Goal: Task Accomplishment & Management: Manage account settings

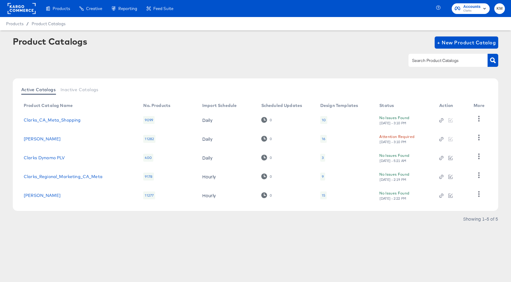
click at [21, 8] on rect at bounding box center [22, 8] width 28 height 11
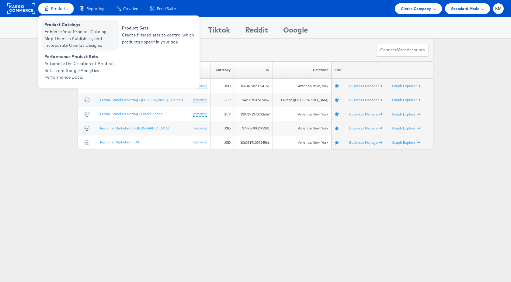
click at [68, 40] on span "Enhance Your Product Catalog, Map Them to Publishers, and Incorporate Overlay D…" at bounding box center [80, 38] width 73 height 21
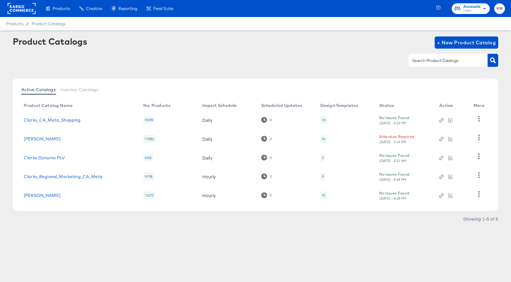
click at [323, 138] on div "16" at bounding box center [323, 139] width 3 height 5
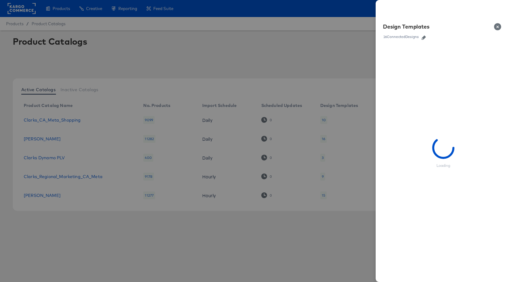
click at [425, 37] on icon "button" at bounding box center [424, 38] width 4 height 4
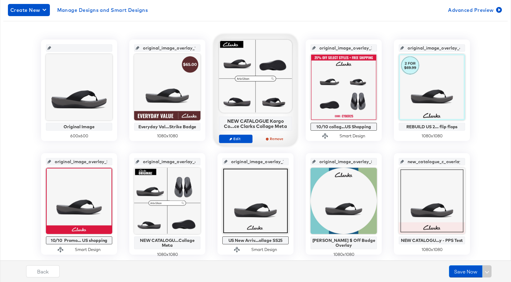
scroll to position [119, 0]
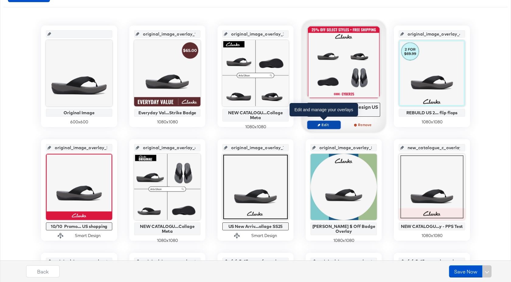
click at [326, 127] on button "Edit" at bounding box center [323, 125] width 33 height 9
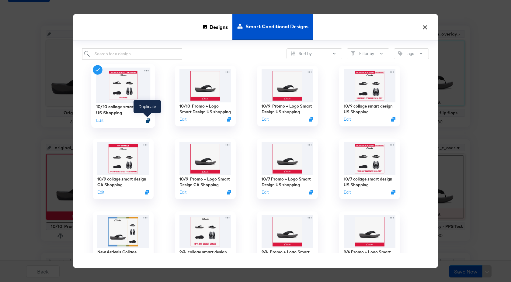
click at [148, 119] on icon "Duplicate" at bounding box center [148, 120] width 5 height 5
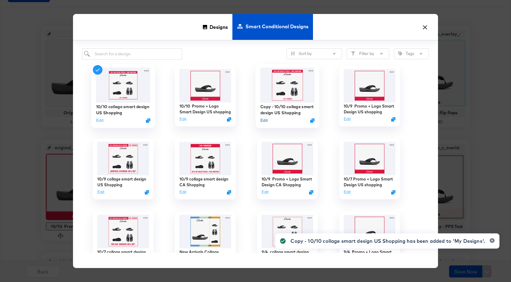
click at [267, 120] on button "Edit" at bounding box center [264, 121] width 7 height 6
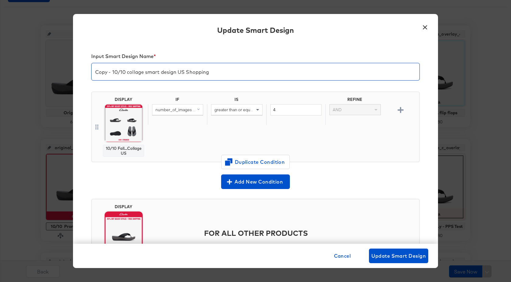
drag, startPoint x: 124, startPoint y: 74, endPoint x: 87, endPoint y: 74, distance: 37.7
click at [87, 74] on div "Input Smart Design Name * Copy - 10/10 collage smart design US Shopping DISPLAY…" at bounding box center [255, 143] width 365 height 202
type input "10/16 collage smart design US Shopping"
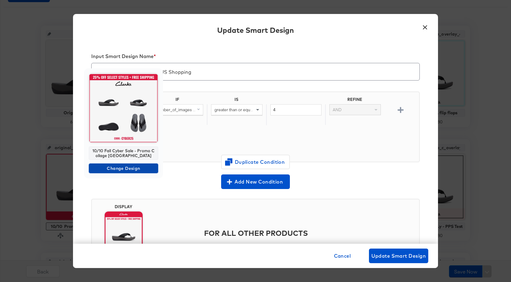
click at [128, 172] on span "Change Design" at bounding box center [123, 169] width 65 height 8
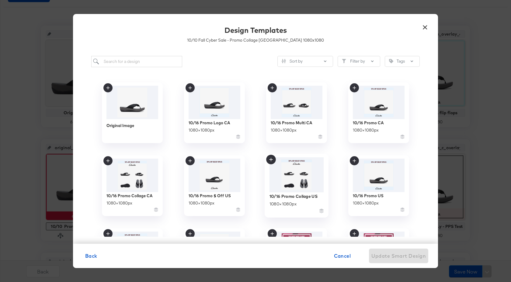
click at [278, 178] on img at bounding box center [297, 174] width 54 height 35
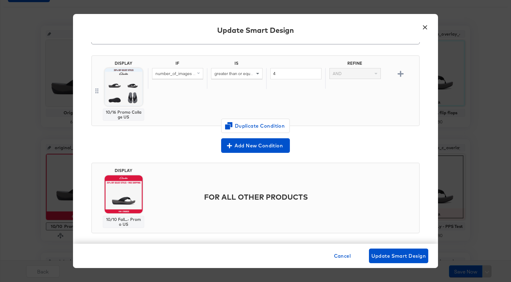
scroll to position [42, 0]
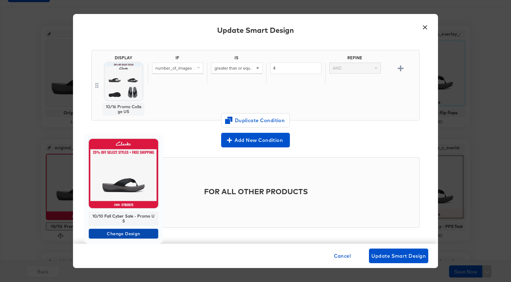
click at [129, 232] on span "Change Design" at bounding box center [123, 234] width 65 height 8
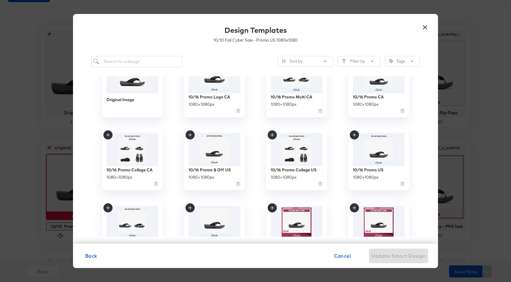
scroll to position [26, 0]
click at [361, 155] on img at bounding box center [379, 148] width 54 height 35
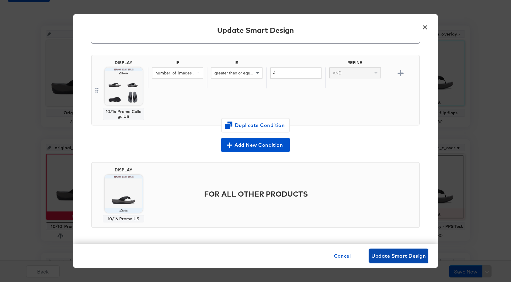
click at [394, 261] on button "Update Smart Design" at bounding box center [398, 256] width 59 height 15
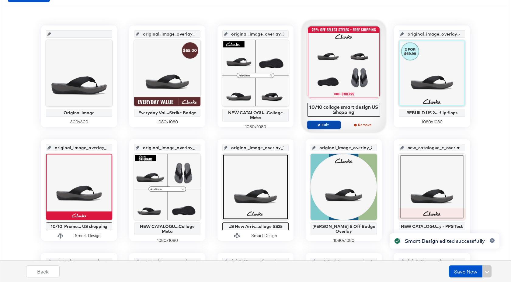
click at [328, 125] on span "Edit" at bounding box center [324, 125] width 28 height 5
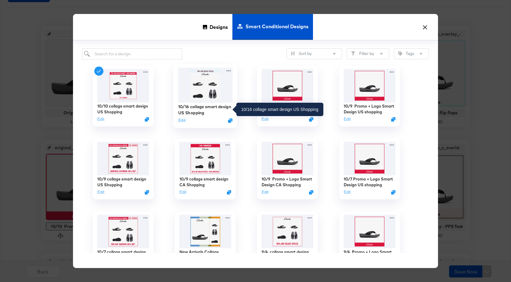
click at [210, 99] on img at bounding box center [205, 85] width 54 height 35
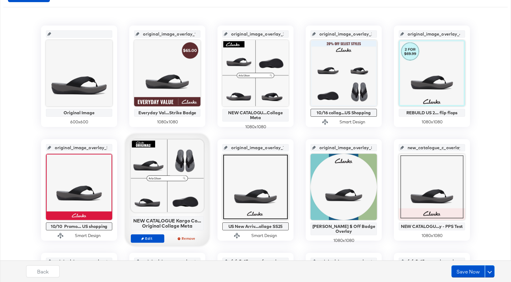
scroll to position [212, 0]
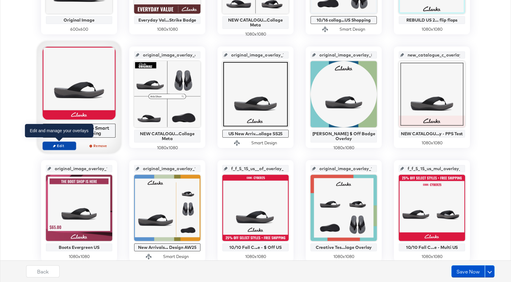
click at [71, 144] on span "Edit" at bounding box center [59, 146] width 28 height 5
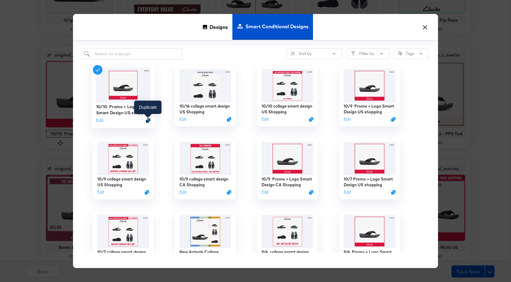
click at [149, 118] on div at bounding box center [148, 120] width 5 height 5
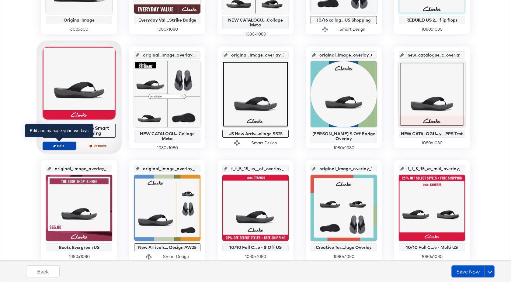
click at [68, 146] on span "Edit" at bounding box center [59, 146] width 28 height 5
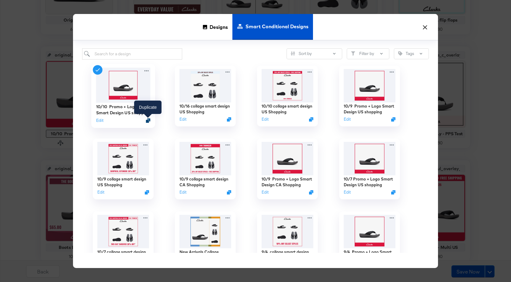
click at [149, 121] on icon "Duplicate" at bounding box center [148, 120] width 5 height 5
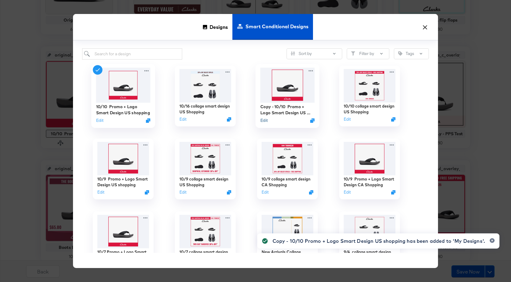
click at [265, 121] on button "Edit" at bounding box center [264, 121] width 7 height 6
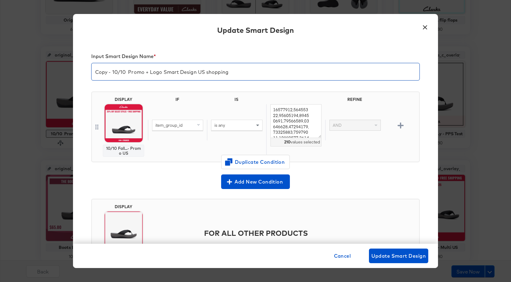
drag, startPoint x: 126, startPoint y: 74, endPoint x: 93, endPoint y: 74, distance: 33.5
click at [93, 74] on input "Copy - 10/10 Promo + Logo Smart Design US shopping" at bounding box center [256, 69] width 328 height 17
type input "10/16 Promo + Logo Smart Design US shopping"
drag, startPoint x: 274, startPoint y: 110, endPoint x: 321, endPoint y: 154, distance: 64.0
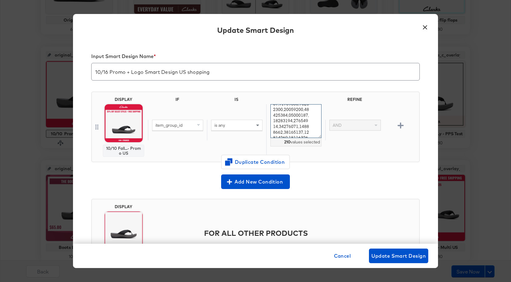
click at [321, 154] on div "210 values selected" at bounding box center [295, 130] width 59 height 52
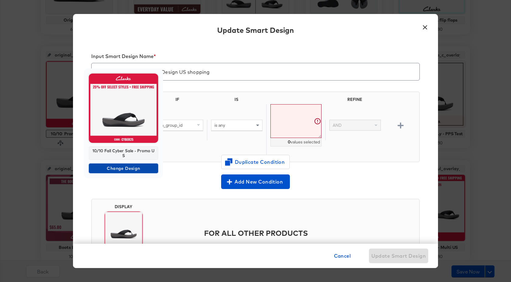
click at [128, 169] on span "Change Design" at bounding box center [123, 169] width 65 height 8
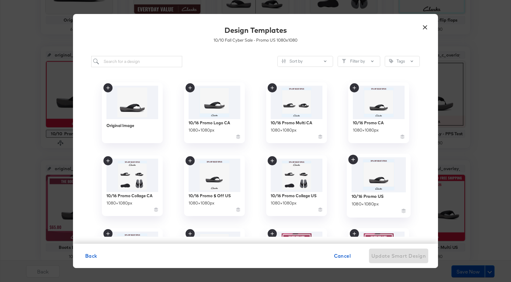
click at [369, 169] on img at bounding box center [379, 174] width 54 height 35
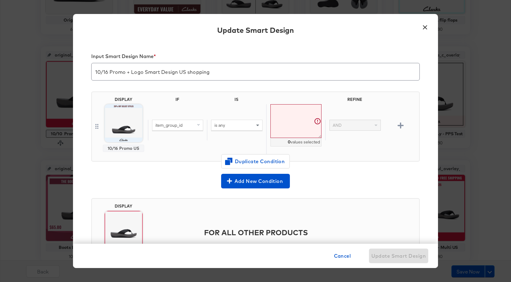
click at [271, 110] on textarea at bounding box center [296, 121] width 51 height 34
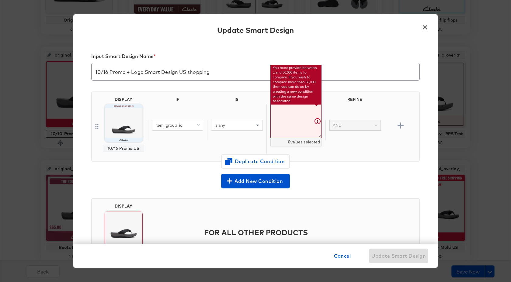
paste textarea "26181603,26181604,26183752,26171369,26171370,26171360,26171368,26177228,2617723…"
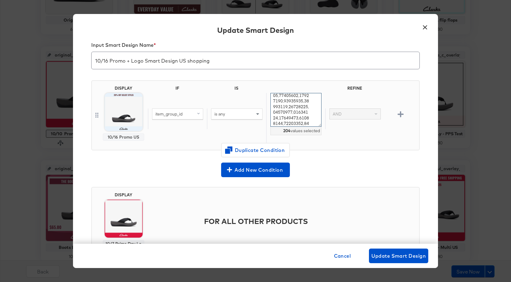
scroll to position [41, 0]
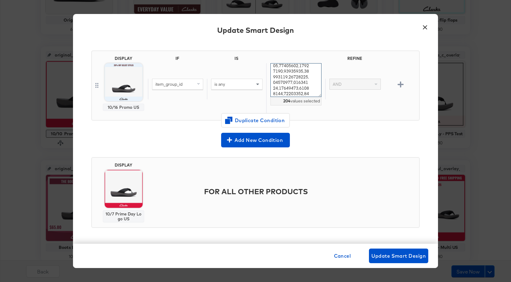
type textarea "26181603,26181604,26183752,26171369,26171370,26171360,26171368,26177228,2617723…"
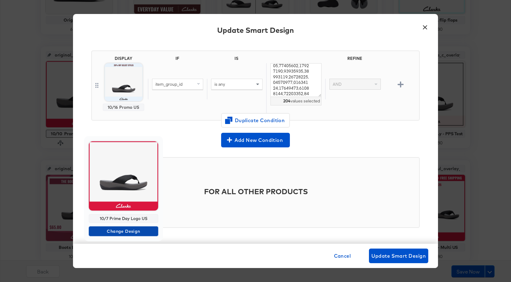
click at [127, 233] on span "Change Design" at bounding box center [123, 232] width 65 height 8
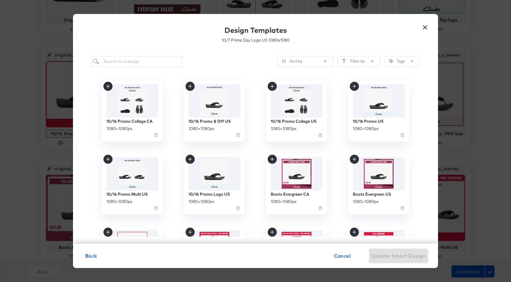
scroll to position [75, 0]
click at [213, 177] on img at bounding box center [215, 173] width 54 height 35
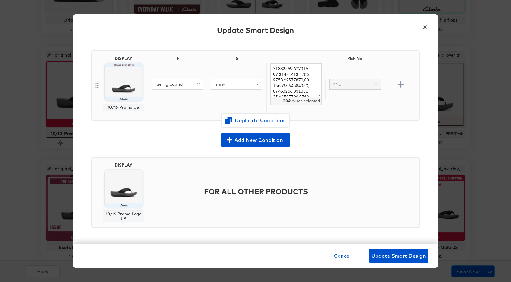
scroll to position [0, 0]
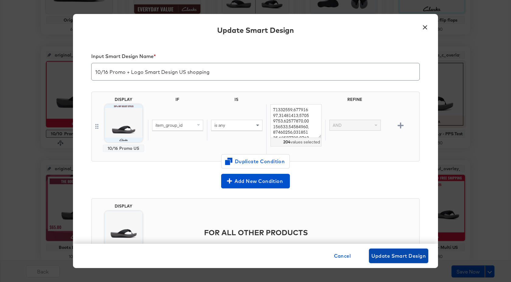
click at [401, 260] on span "Update Smart Design" at bounding box center [399, 256] width 54 height 9
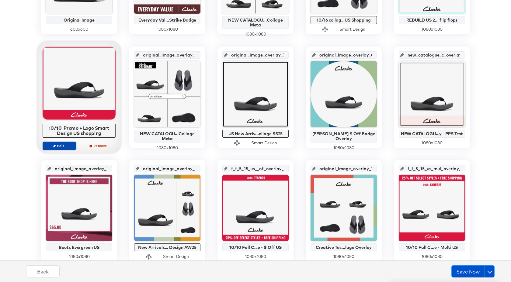
click at [65, 146] on span "Edit" at bounding box center [59, 146] width 28 height 5
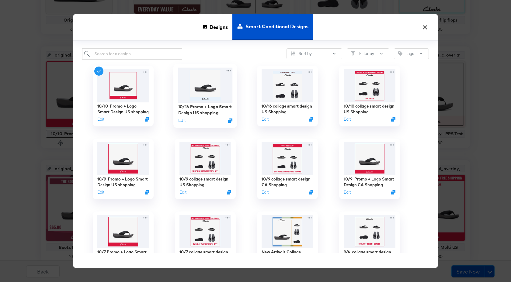
click at [217, 96] on img at bounding box center [205, 85] width 54 height 35
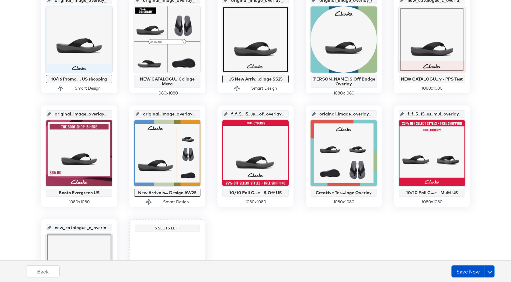
scroll to position [317, 0]
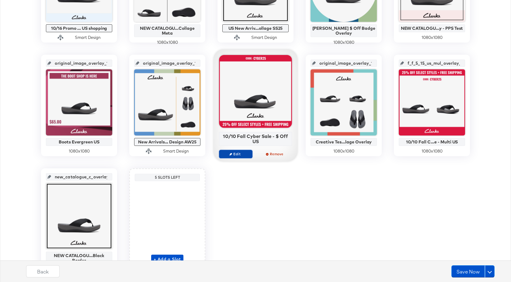
click at [240, 153] on span "Edit" at bounding box center [236, 154] width 28 height 5
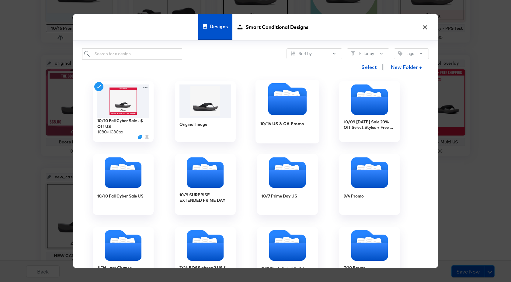
click at [268, 128] on div "10/16 US & CA Promo" at bounding box center [288, 128] width 54 height 23
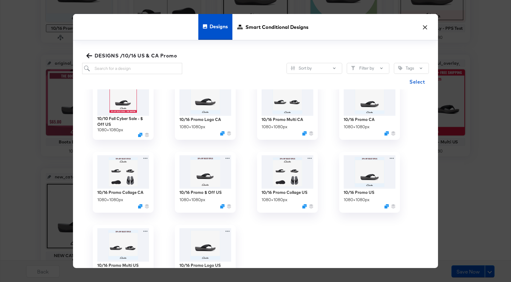
scroll to position [18, 0]
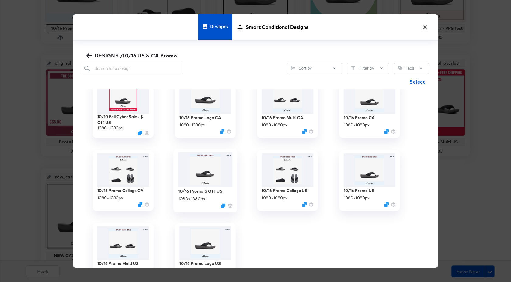
click at [206, 174] on img at bounding box center [205, 169] width 54 height 35
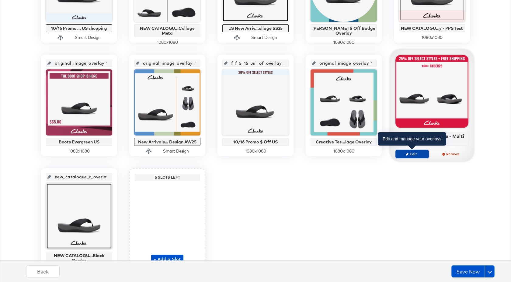
click at [418, 153] on span "Edit" at bounding box center [412, 154] width 28 height 5
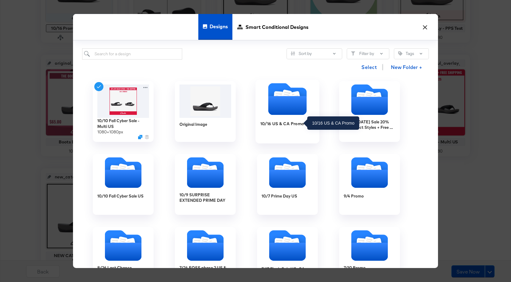
click at [276, 125] on div "10/16 US & CA Promo" at bounding box center [283, 124] width 44 height 6
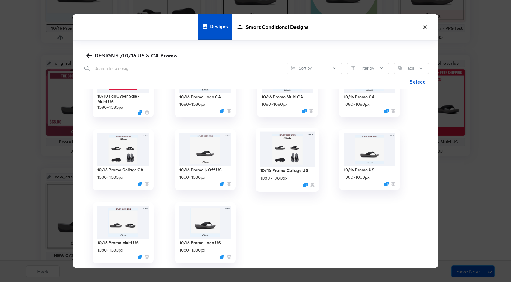
scroll to position [40, 0]
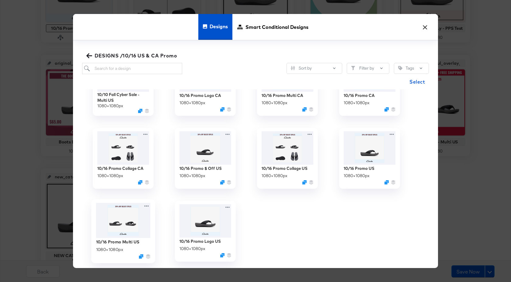
click at [120, 222] on img at bounding box center [123, 220] width 54 height 35
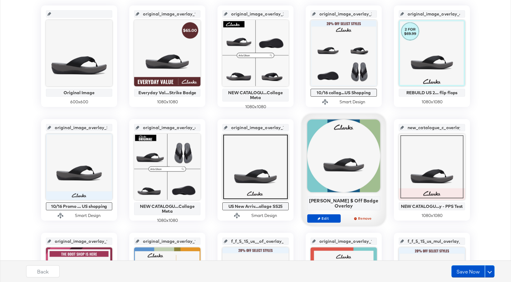
scroll to position [0, 0]
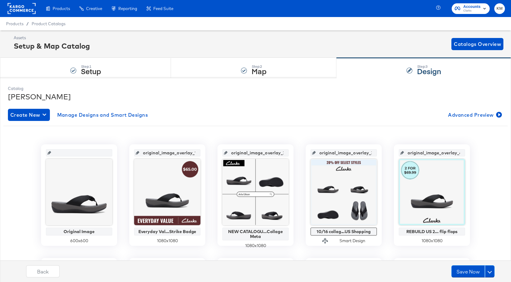
click at [491, 280] on div "Back Save Now" at bounding box center [260, 274] width 517 height 23
click at [490, 275] on button at bounding box center [490, 272] width 10 height 12
click at [470, 259] on div "Schedule Save" at bounding box center [476, 260] width 28 height 6
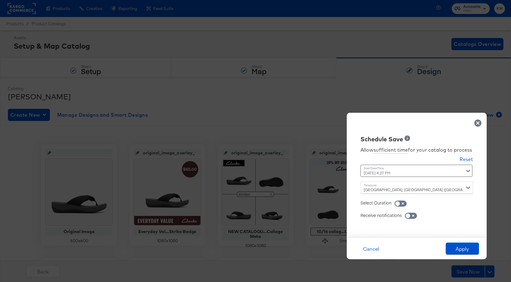
click at [401, 173] on div "[DATE] 4:37 PM ‹ [DATE] › Su Mo Tu We Th Fr Sa 28 29 30 1 2 3 4 5 6 7 8 9 10 11…" at bounding box center [402, 171] width 82 height 12
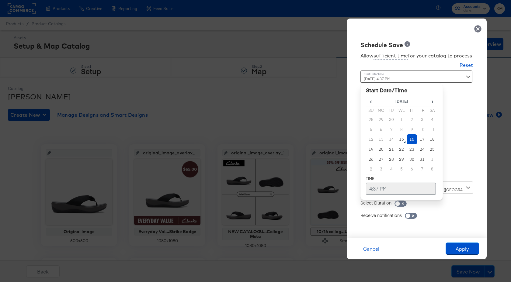
click at [372, 190] on td "4:37 PM" at bounding box center [401, 189] width 70 height 12
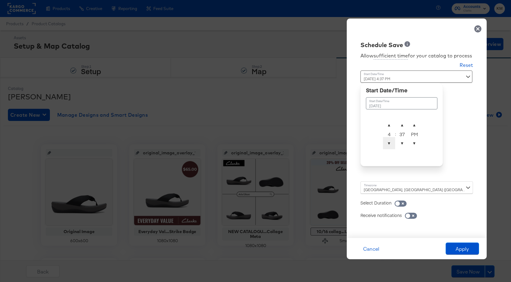
click at [390, 142] on span "▼" at bounding box center [389, 143] width 12 height 12
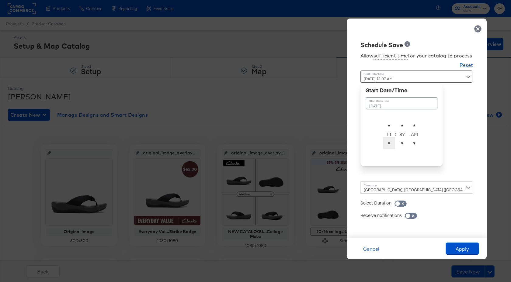
click at [390, 142] on span "▼" at bounding box center [389, 143] width 12 height 12
click at [401, 145] on span "▼" at bounding box center [402, 143] width 12 height 12
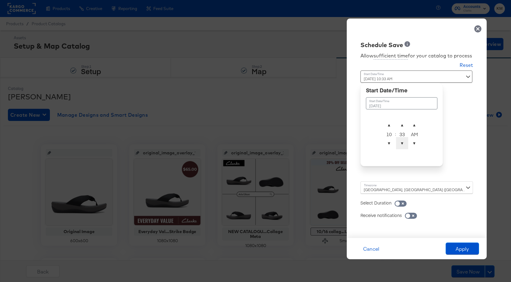
click at [401, 145] on span "▼" at bounding box center [402, 143] width 12 height 12
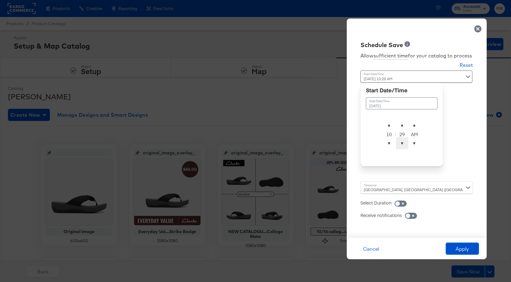
click at [401, 145] on span "▼" at bounding box center [402, 143] width 12 height 12
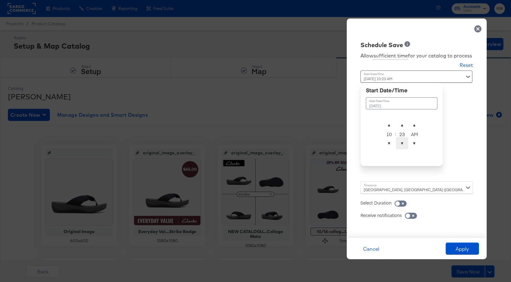
click at [401, 145] on span "▼" at bounding box center [402, 143] width 12 height 12
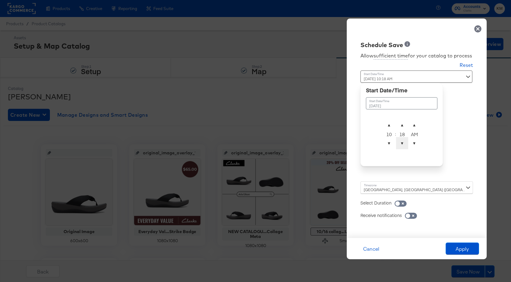
click at [401, 145] on span "▼" at bounding box center [402, 143] width 12 height 12
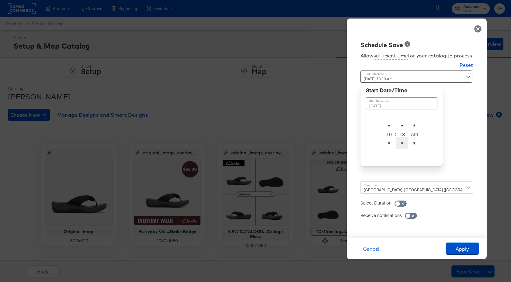
click at [401, 145] on span "▼" at bounding box center [402, 143] width 12 height 12
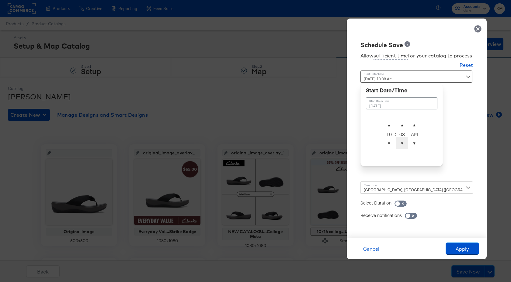
click at [401, 145] on span "▼" at bounding box center [402, 143] width 12 height 12
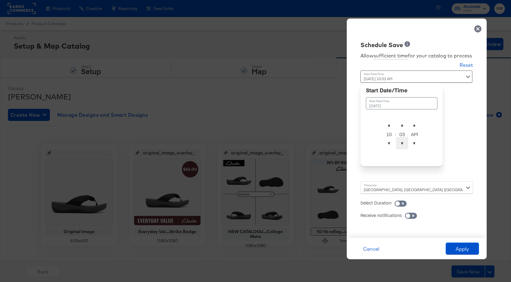
click at [401, 145] on span "▼" at bounding box center [402, 143] width 12 height 12
type input "[DATE] 10:00 AM"
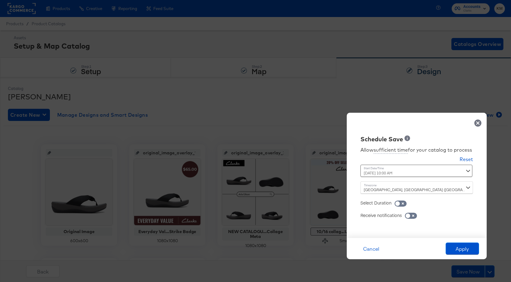
click at [450, 149] on div "Allow sufficient time for your catalog to process Reset Time : [DATE] 10:00 AM …" at bounding box center [417, 188] width 131 height 89
click at [465, 250] on button "Apply" at bounding box center [462, 249] width 33 height 12
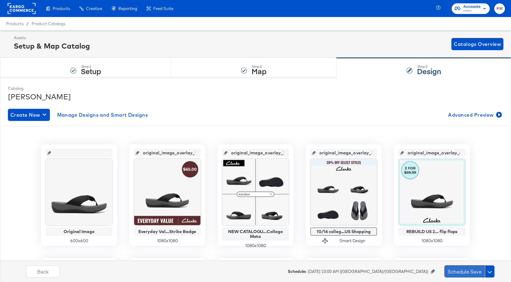
click at [465, 274] on button "Schedule Save" at bounding box center [465, 272] width 40 height 12
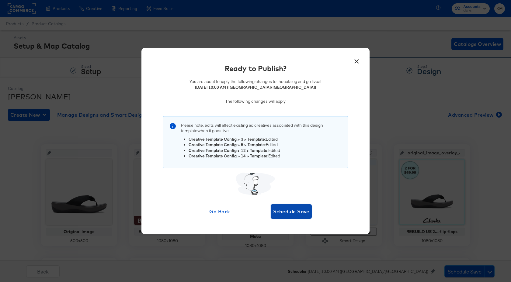
click at [298, 214] on span "Schedule Save" at bounding box center [291, 212] width 36 height 9
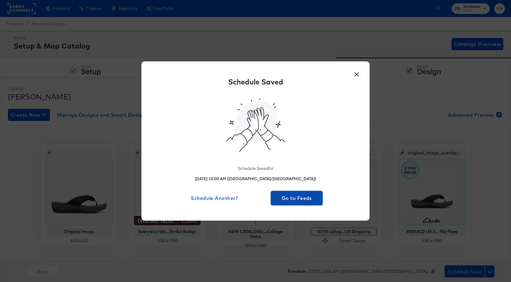
click at [304, 198] on span "Go to Feeds" at bounding box center [296, 198] width 47 height 9
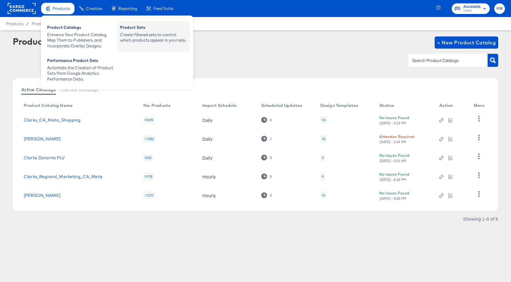
click at [145, 30] on div "Product Sets" at bounding box center [153, 28] width 67 height 7
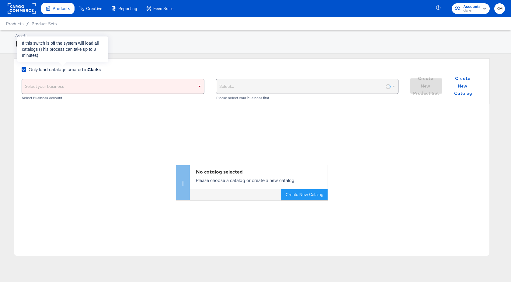
click at [66, 72] on span "Only load catalogs created in Clarks" at bounding box center [65, 69] width 72 height 6
click at [0, 0] on input "Only load catalogs created in Clarks" at bounding box center [0, 0] width 0 height 0
click at [78, 84] on div "Select your business" at bounding box center [113, 86] width 182 height 15
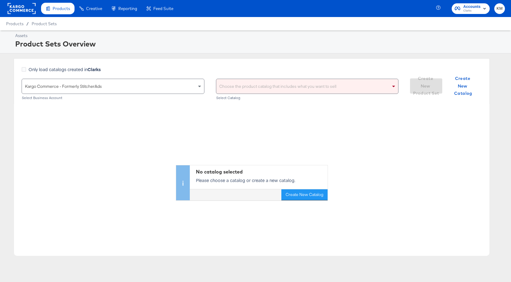
click at [230, 88] on div "Choose the product catalog that includes what you want to sell" at bounding box center [307, 86] width 182 height 15
type input "clarks"
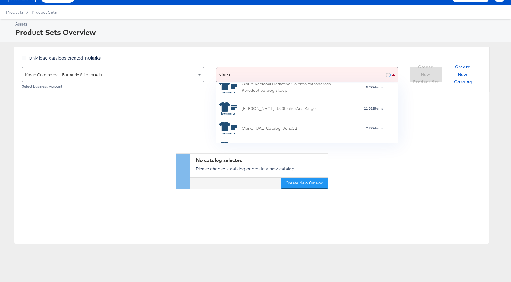
scroll to position [47, 0]
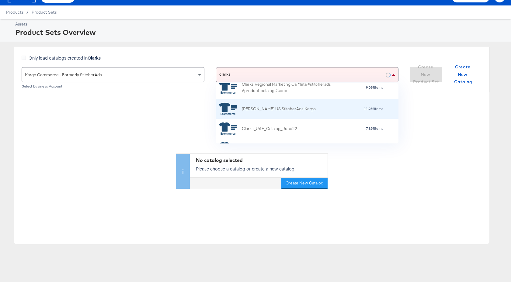
click at [259, 108] on div "[PERSON_NAME] US StitcherAds Kargo" at bounding box center [279, 109] width 74 height 6
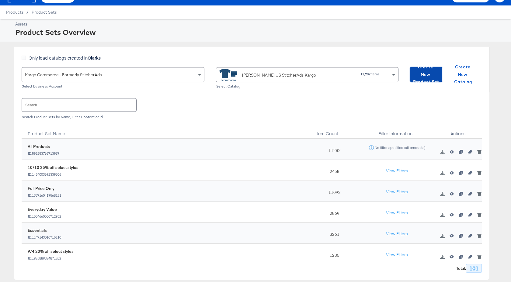
click at [420, 76] on span "Create New Product Set" at bounding box center [426, 74] width 27 height 23
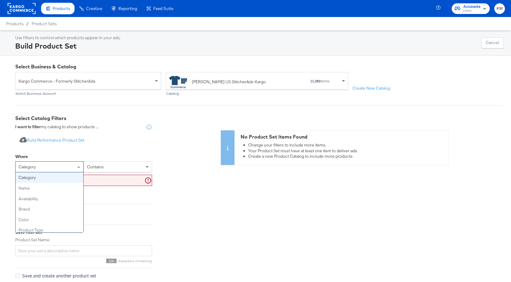
click at [52, 165] on div "category" at bounding box center [50, 167] width 68 height 10
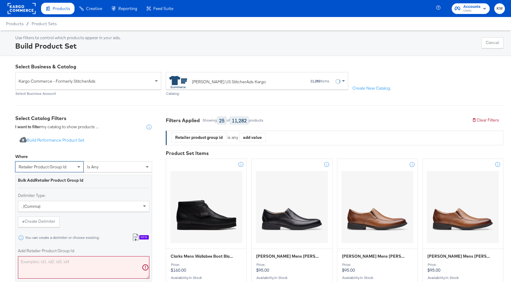
scroll to position [82, 0]
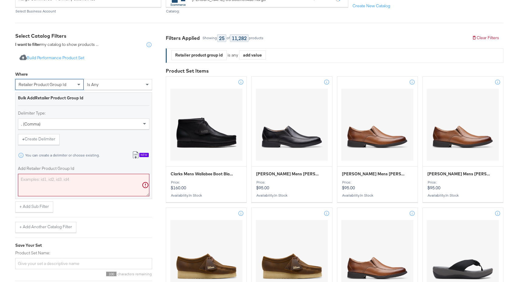
click at [79, 186] on textarea "Add Retailer Product Group Id" at bounding box center [83, 185] width 131 height 23
paste textarea "26181603,26181604,26183752,26171369,26171370,26171360,26171368,26177228,2617723…"
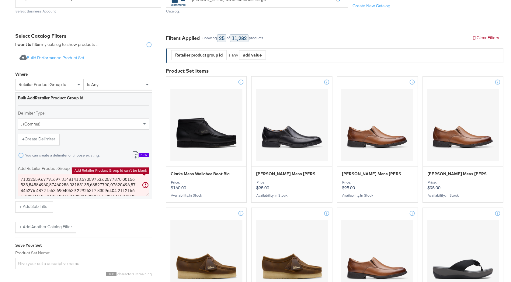
scroll to position [173, 0]
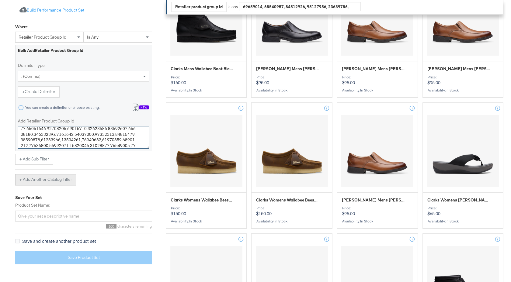
type textarea "26181603,26181604,26183752,26171369,26171370,26171360,26171368,26177228,2617723…"
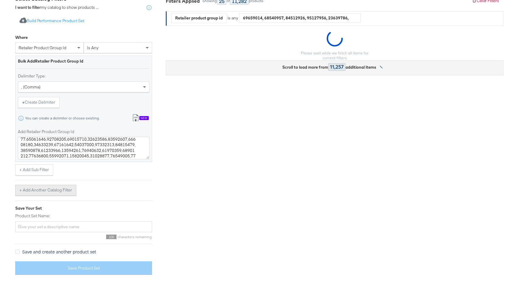
scroll to position [115, 0]
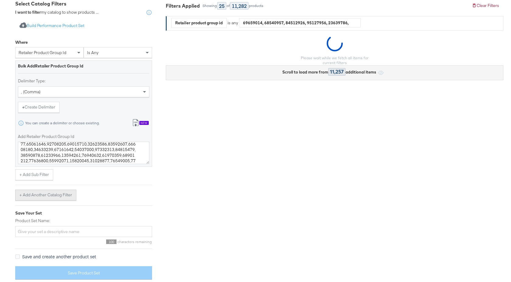
click at [56, 180] on div "Where retailer product group id is any Bulk Add Retailer Product Group Id Delim…" at bounding box center [83, 118] width 137 height 164
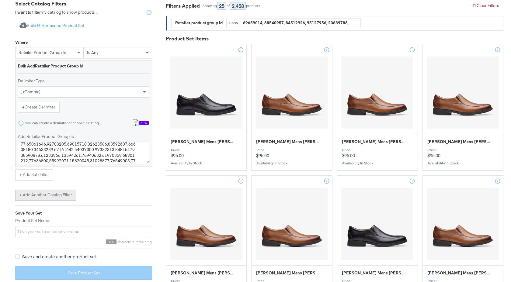
click at [52, 194] on button "+ Add Another Catalog Filter" at bounding box center [45, 195] width 61 height 11
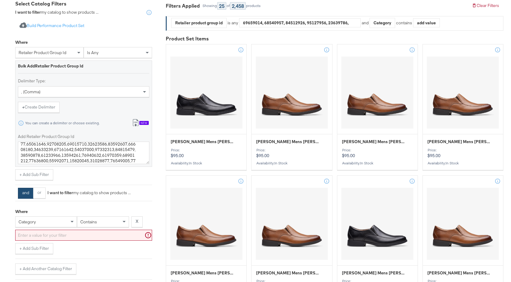
click at [48, 220] on div "category" at bounding box center [46, 222] width 61 height 10
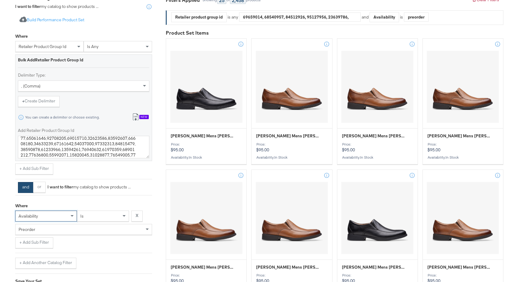
click at [75, 231] on div "preorder" at bounding box center [84, 230] width 136 height 10
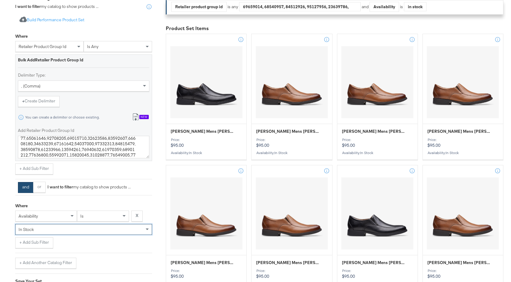
scroll to position [177, 0]
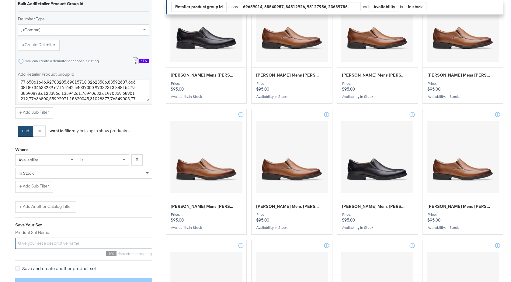
click at [66, 244] on input "Product Set Name:" at bounding box center [83, 243] width 137 height 11
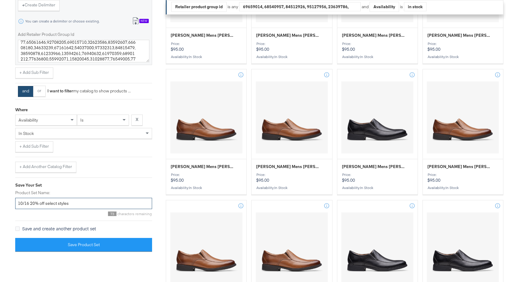
scroll to position [255, 0]
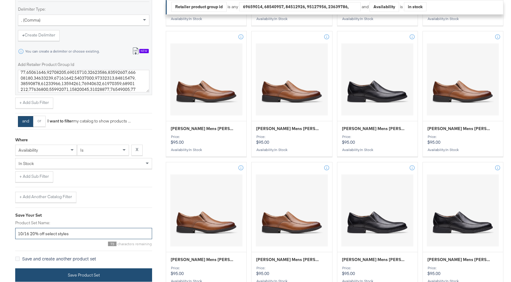
type input "10/16 20% off select styles"
click at [101, 269] on button "Save Product Set" at bounding box center [83, 276] width 137 height 14
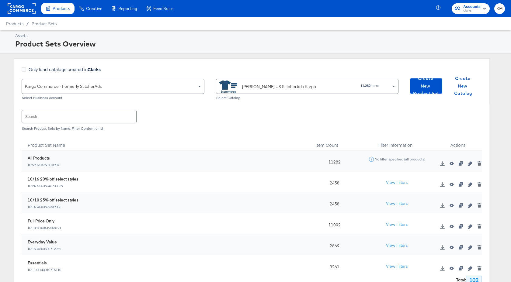
click at [345, 83] on div "[PERSON_NAME] US StitcherAds Kargo 11,282 items" at bounding box center [305, 86] width 172 height 14
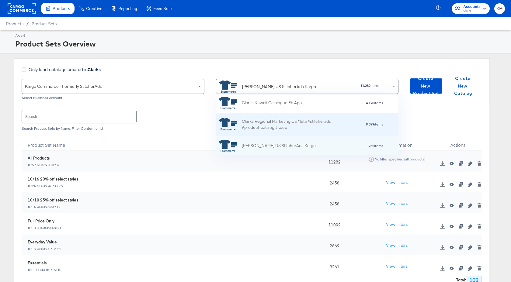
click at [310, 121] on div "Clarks Regional Marketing Ca Meta #stitcherads #product-catalog #keep" at bounding box center [295, 124] width 107 height 13
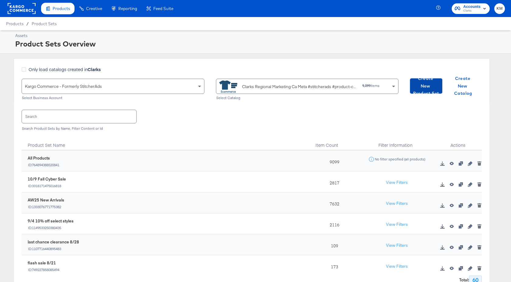
click at [427, 84] on span "Create New Product Set" at bounding box center [426, 86] width 27 height 23
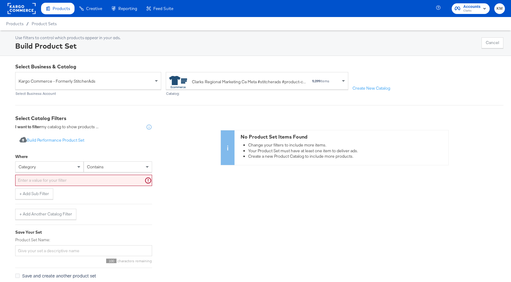
click at [68, 167] on div "category" at bounding box center [50, 167] width 68 height 10
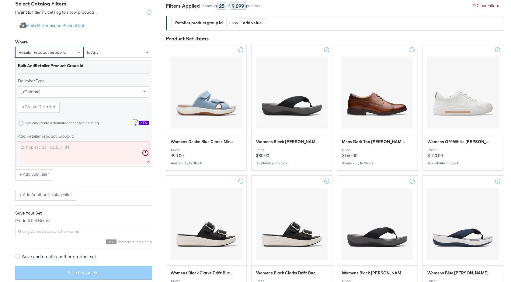
scroll to position [146, 0]
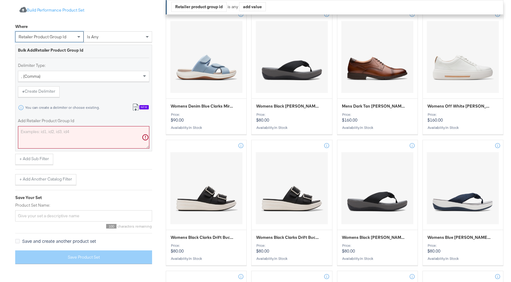
click at [64, 133] on textarea "Add Retailer Product Group Id" at bounding box center [83, 137] width 131 height 23
paste textarea "26181603,26181604,26182259,26171369,26171370,26171360,26171368,26177228,2617723…"
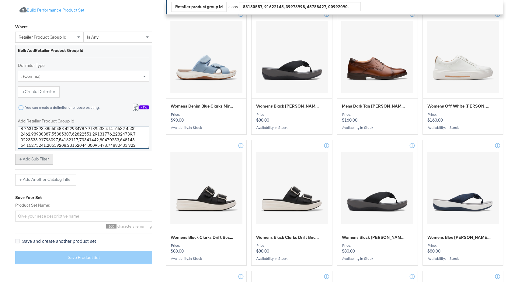
scroll to position [115, 0]
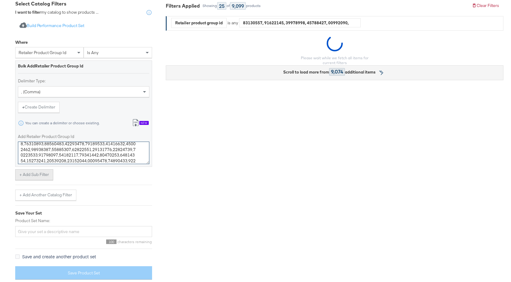
type textarea "26181603,26181604,26182259,26171369,26171370,26171360,26171368,26177228,2617723…"
click at [51, 179] on button "+ Add Sub Filter" at bounding box center [34, 175] width 38 height 11
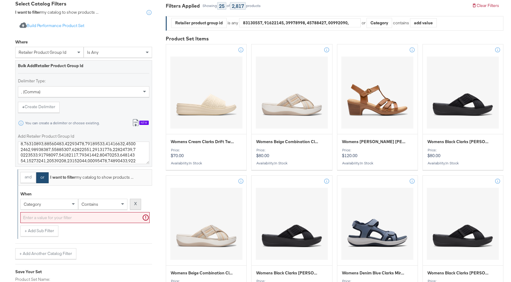
click at [136, 204] on strong "X" at bounding box center [135, 204] width 3 height 6
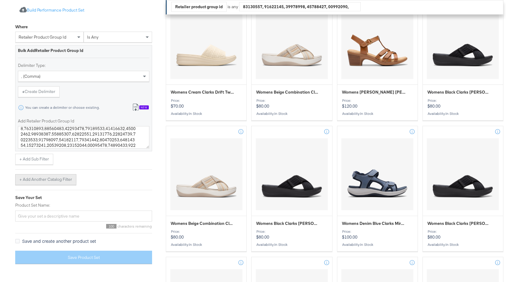
click at [63, 182] on button "+ Add Another Catalog Filter" at bounding box center [45, 179] width 61 height 11
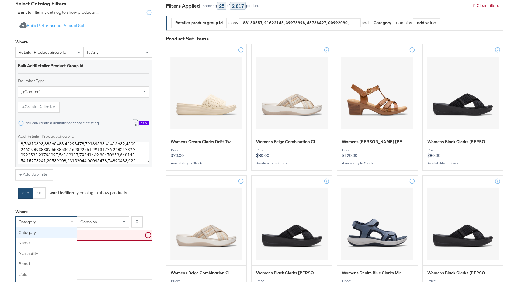
scroll to position [121, 0]
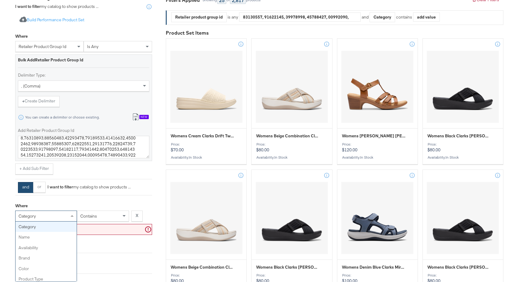
click at [49, 222] on div "category category name availability brand color product type product tags price…" at bounding box center [46, 216] width 62 height 11
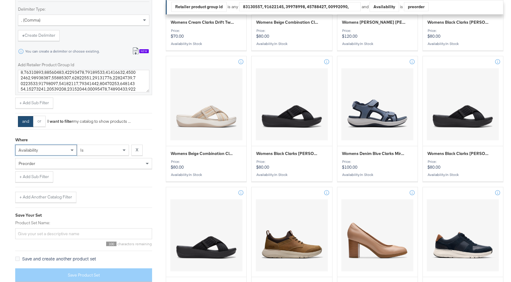
click at [69, 165] on div "and or I want to filter my catalog to show products ... Where availability is X…" at bounding box center [83, 158] width 137 height 90
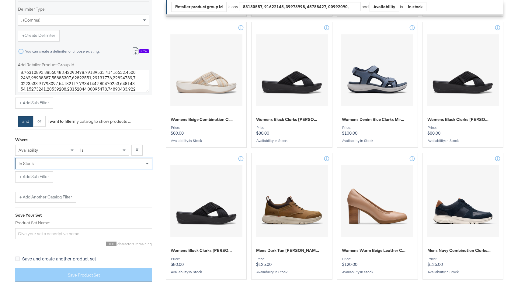
scroll to position [307, 0]
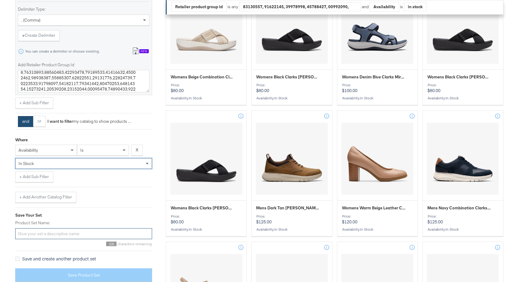
click at [75, 236] on input "Product Set Name:" at bounding box center [83, 234] width 137 height 11
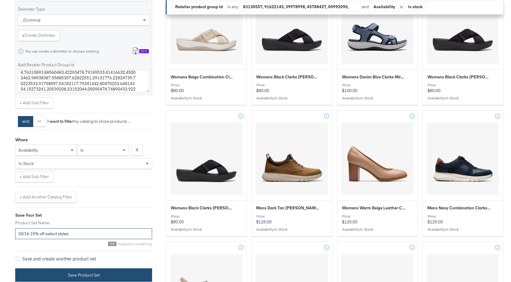
type input "10/16 15% off select styles"
click at [93, 273] on button "Save Product Set" at bounding box center [83, 276] width 137 height 14
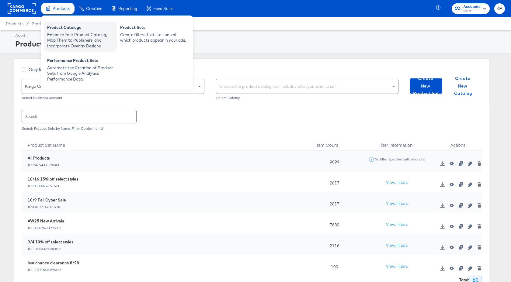
click at [69, 30] on div "Product Catalogs" at bounding box center [80, 28] width 67 height 7
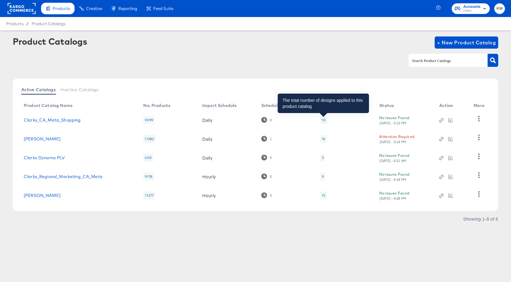
click at [323, 118] on div "10" at bounding box center [324, 120] width 4 height 5
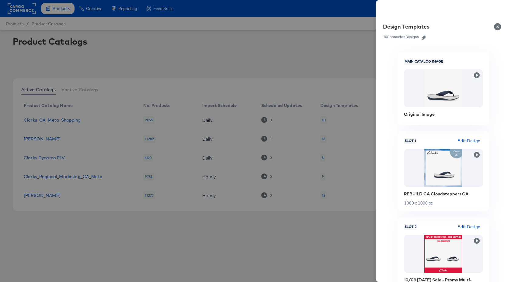
click at [426, 37] on icon "button" at bounding box center [424, 38] width 4 height 4
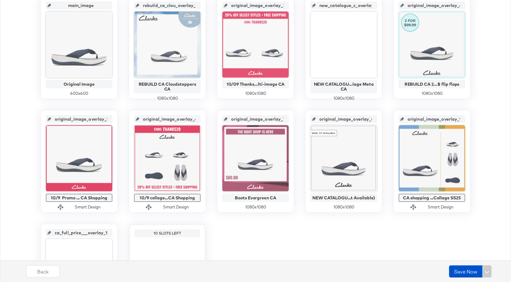
scroll to position [160, 0]
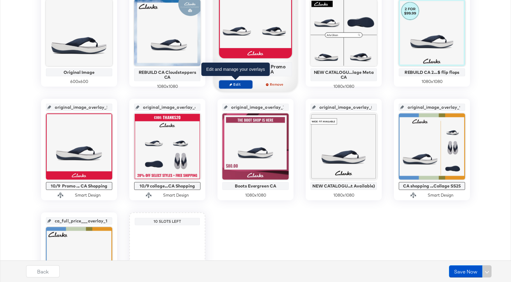
click at [243, 85] on span "Edit" at bounding box center [236, 84] width 28 height 5
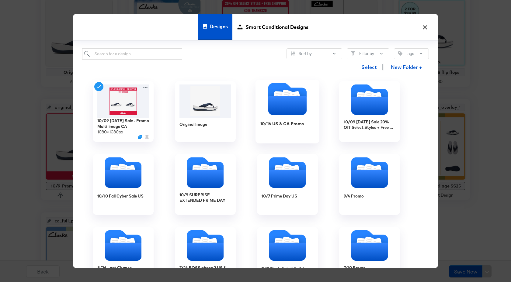
click at [293, 137] on div "10/16 US & CA Promo" at bounding box center [288, 128] width 54 height 23
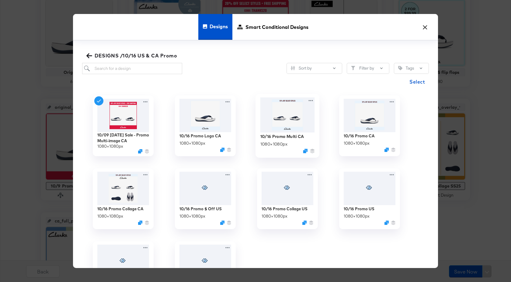
click at [289, 124] on img at bounding box center [288, 115] width 54 height 35
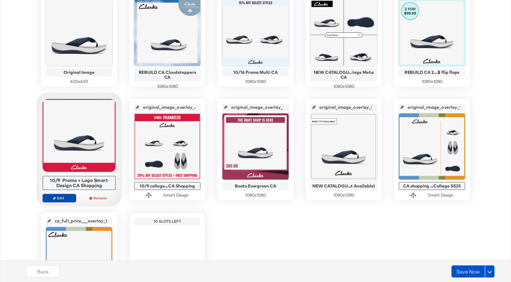
click at [65, 200] on span "Edit" at bounding box center [59, 198] width 28 height 5
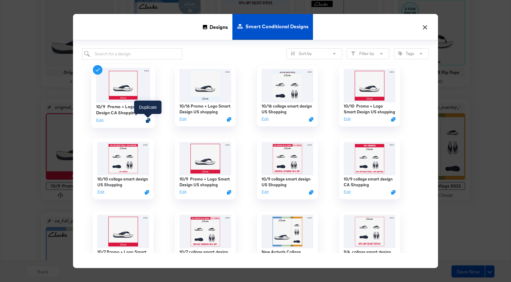
click at [148, 121] on icon "Duplicate" at bounding box center [148, 120] width 5 height 5
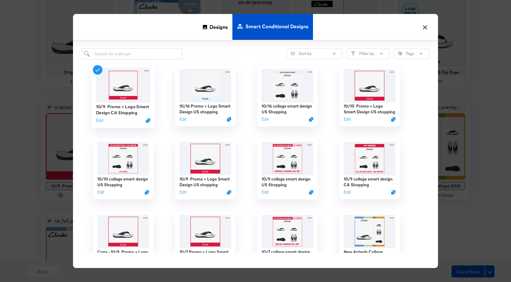
scroll to position [55, 0]
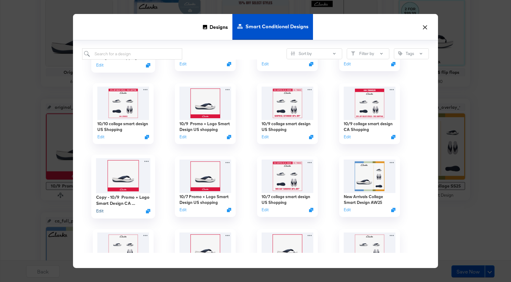
click at [100, 212] on button "Edit" at bounding box center [99, 212] width 7 height 6
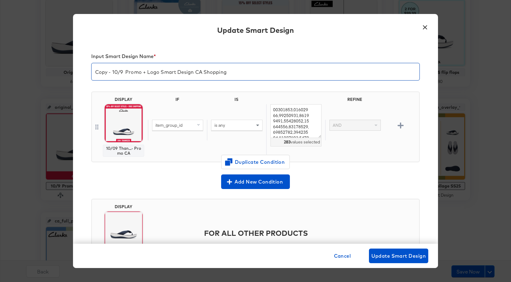
drag, startPoint x: 122, startPoint y: 75, endPoint x: 96, endPoint y: 74, distance: 25.9
click at [96, 74] on input "Copy - 10/9 Promo + Logo Smart Design CA Shopping" at bounding box center [256, 69] width 328 height 17
type input "10/16 Promo + Logo Smart Design CA Shopping"
drag, startPoint x: 272, startPoint y: 110, endPoint x: 320, endPoint y: 155, distance: 65.5
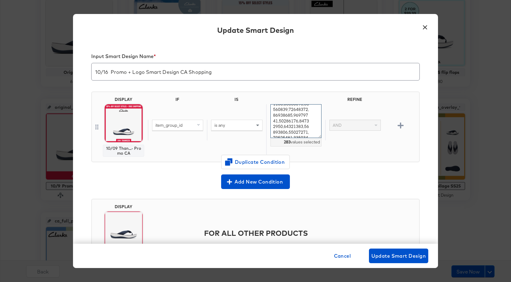
click at [320, 155] on div "283 values selected" at bounding box center [295, 130] width 59 height 52
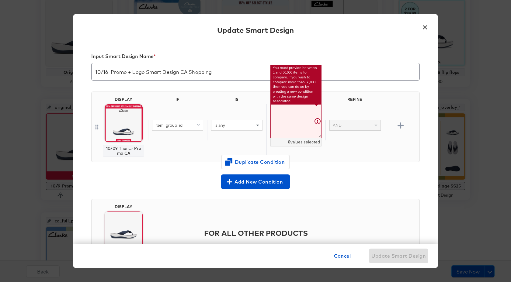
paste textarea "26181603,26181604,26182259,26171369,26171370,26171360,26171368,26177228,2617723…"
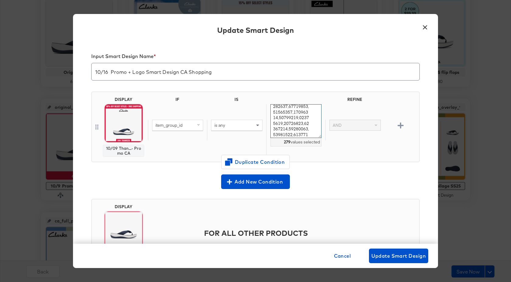
type textarea "26181603,26181604,26182259,26171369,26171370,26171360,26171368,26177228,2617723…"
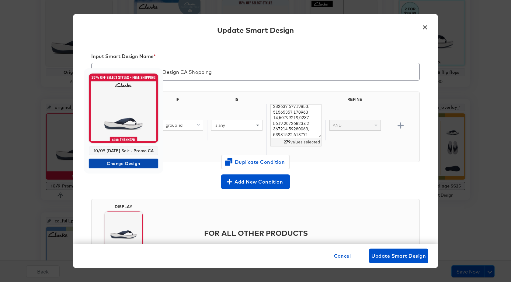
click at [124, 166] on span "Change Design" at bounding box center [123, 164] width 65 height 8
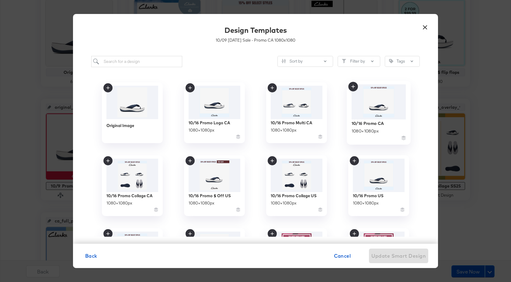
click at [382, 97] on img at bounding box center [379, 101] width 54 height 35
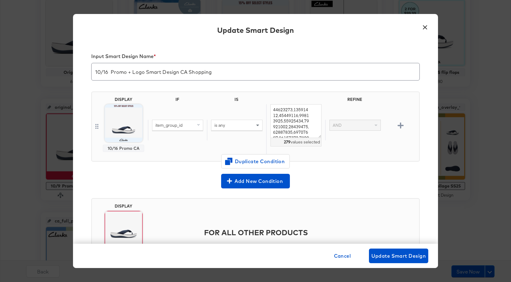
scroll to position [41, 0]
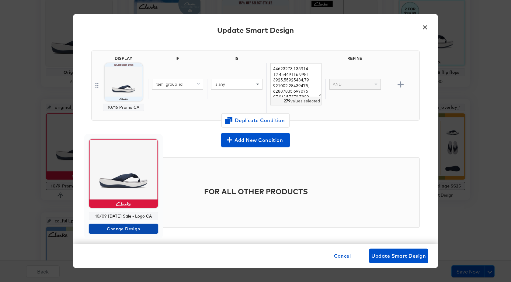
click at [130, 233] on span "Change Design" at bounding box center [123, 230] width 65 height 8
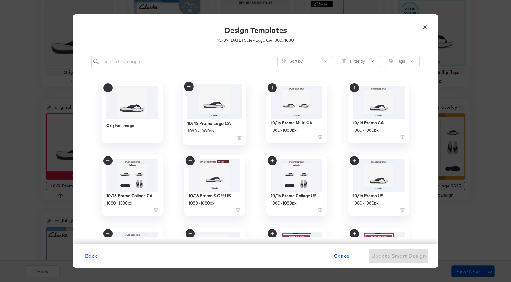
click at [207, 107] on img at bounding box center [215, 101] width 54 height 35
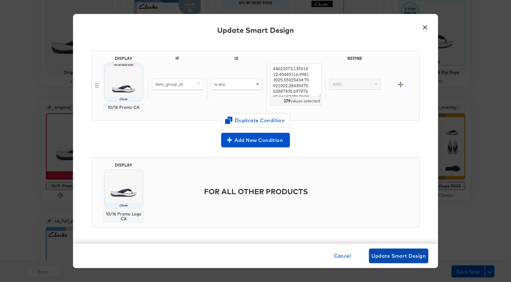
click at [393, 256] on span "Update Smart Design" at bounding box center [399, 256] width 54 height 9
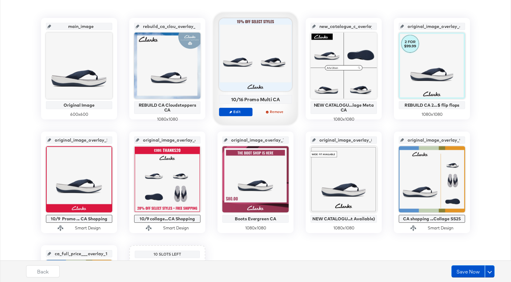
scroll to position [121, 0]
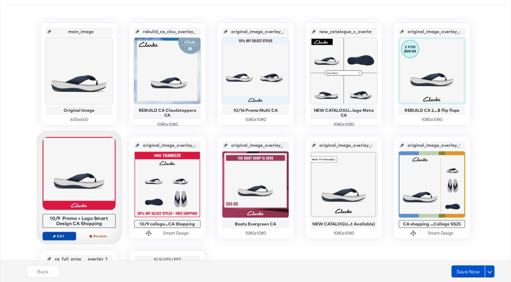
click at [64, 235] on span "Edit" at bounding box center [59, 236] width 28 height 5
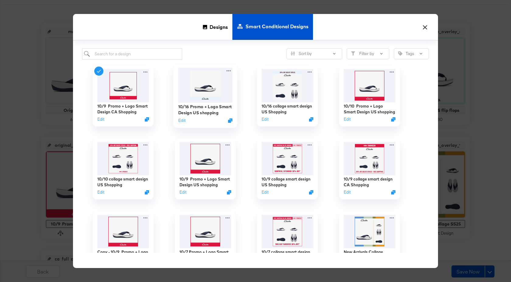
click at [205, 93] on img at bounding box center [205, 85] width 54 height 35
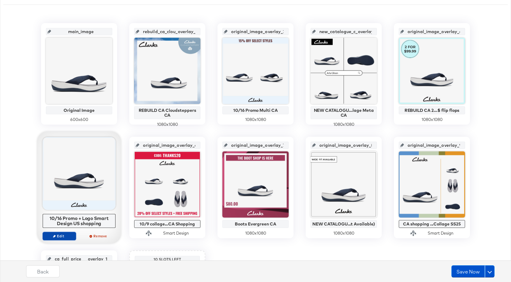
click at [68, 238] on span "Edit" at bounding box center [59, 236] width 28 height 5
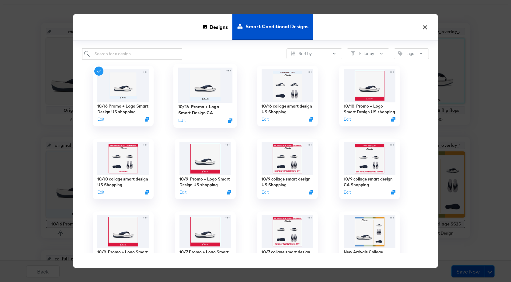
click at [194, 83] on img at bounding box center [205, 85] width 54 height 35
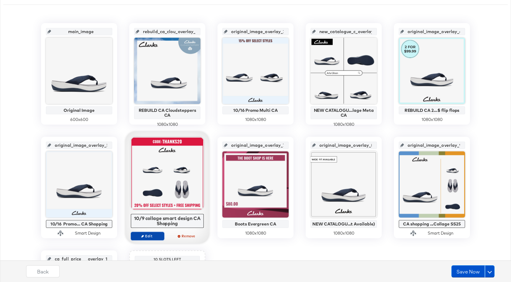
click at [156, 237] on span "Edit" at bounding box center [148, 236] width 28 height 5
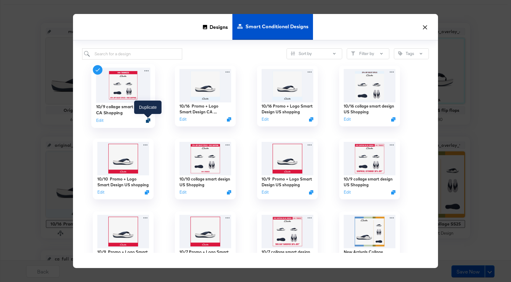
click at [147, 120] on icon "Duplicate" at bounding box center [148, 120] width 5 height 5
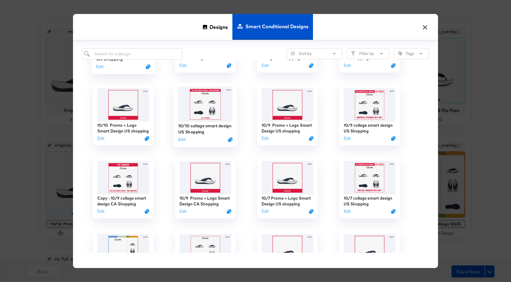
scroll to position [54, 0]
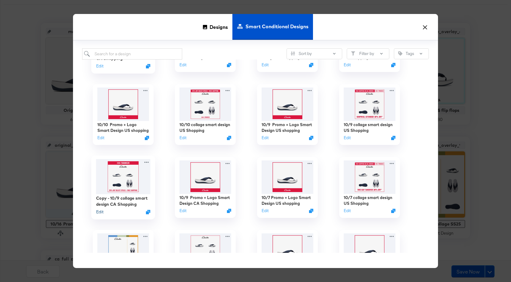
click at [98, 211] on button "Edit" at bounding box center [99, 212] width 7 height 6
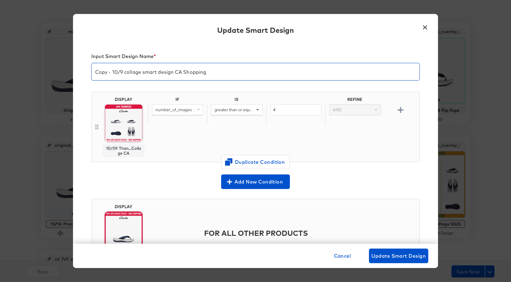
drag, startPoint x: 123, startPoint y: 73, endPoint x: 82, endPoint y: 73, distance: 40.8
click at [82, 73] on div "Input Smart Design Name * Copy - 10/9 collage smart design CA Shopping DISPLAY …" at bounding box center [255, 143] width 365 height 202
type input "10/16 collage smart design CA Shopping"
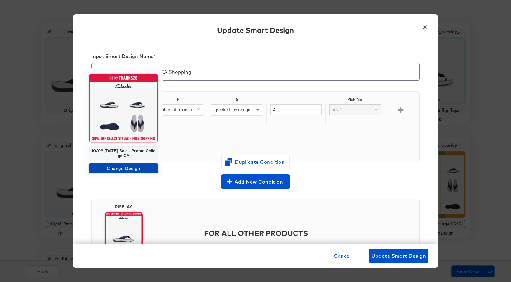
click at [128, 169] on span "Change Design" at bounding box center [123, 169] width 65 height 8
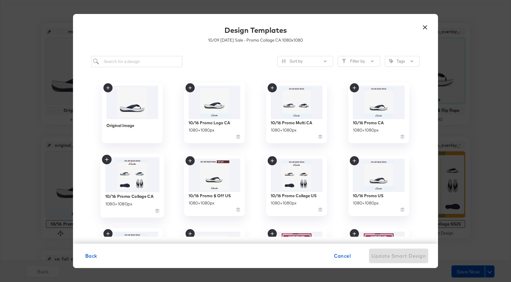
click at [132, 166] on img at bounding box center [132, 174] width 54 height 35
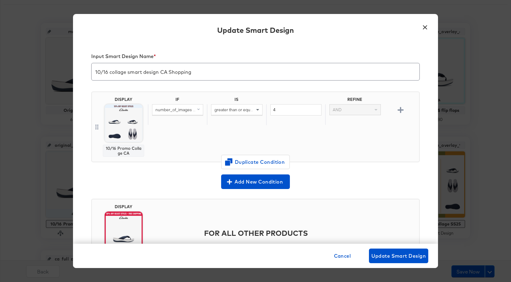
scroll to position [42, 0]
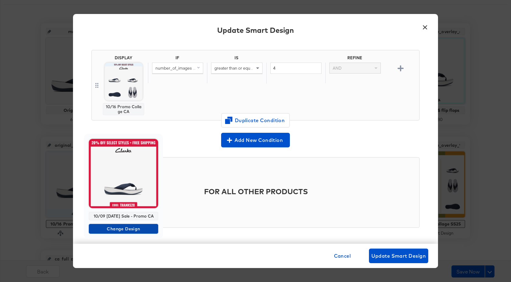
click at [132, 233] on span "Change Design" at bounding box center [123, 230] width 65 height 8
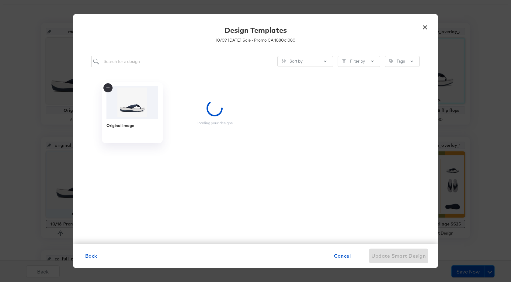
scroll to position [0, 0]
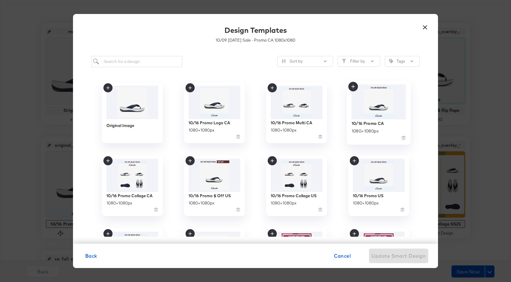
click at [364, 109] on img at bounding box center [379, 101] width 54 height 35
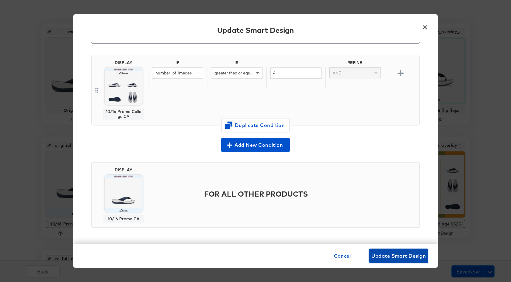
click at [388, 258] on span "Update Smart Design" at bounding box center [399, 256] width 54 height 9
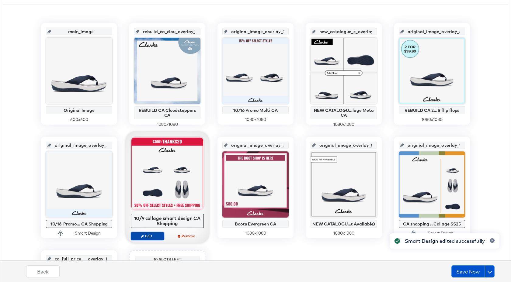
click at [152, 234] on span "Edit" at bounding box center [148, 236] width 28 height 5
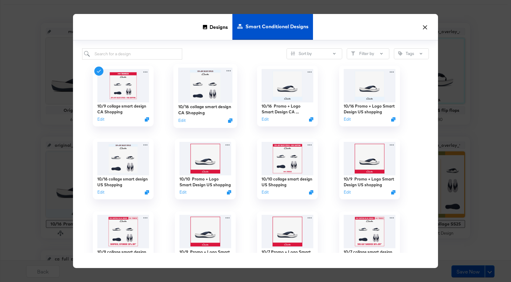
click at [205, 83] on img at bounding box center [205, 85] width 54 height 35
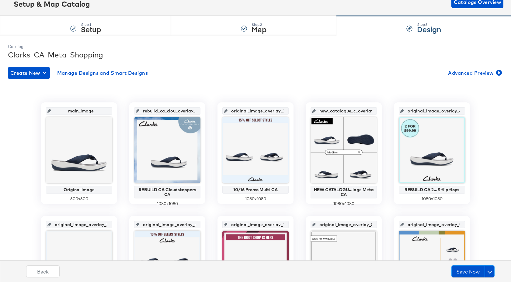
scroll to position [0, 0]
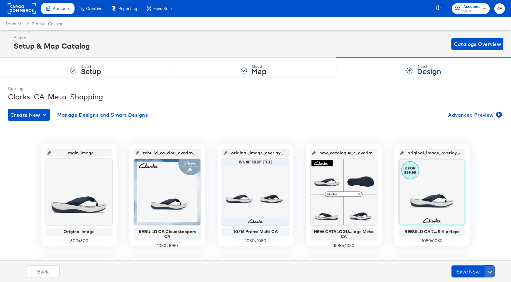
click at [490, 275] on button at bounding box center [490, 272] width 10 height 12
click at [466, 260] on div "Schedule Save" at bounding box center [476, 260] width 28 height 6
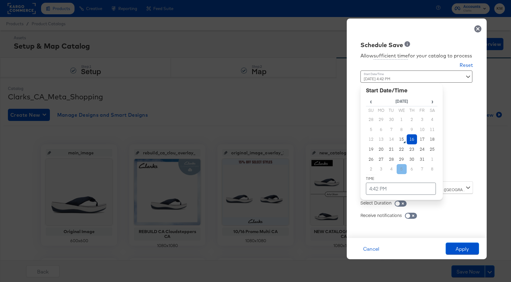
click at [403, 173] on div "[DATE] 4:42 PM ‹ [DATE] › Su Mo Tu We Th Fr Sa 28 29 30 1 2 3 4 5 6 7 8 9 10 11…" at bounding box center [402, 124] width 82 height 107
click at [370, 189] on td "4:42 PM" at bounding box center [401, 189] width 70 height 12
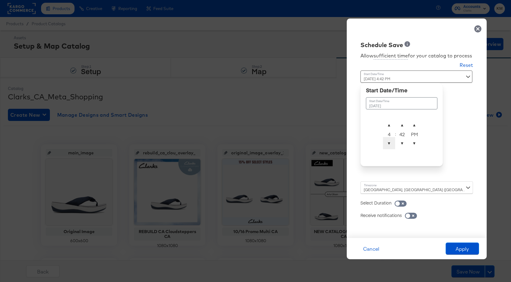
click at [391, 141] on span "▼" at bounding box center [389, 143] width 12 height 12
click at [389, 128] on span "▲" at bounding box center [389, 125] width 12 height 12
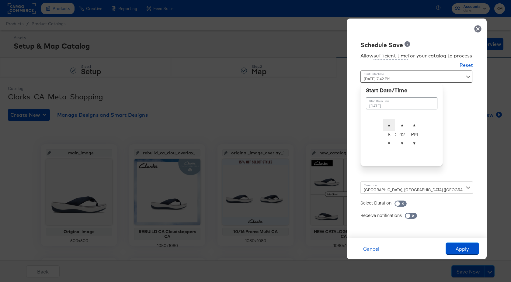
click at [389, 128] on span "▲" at bounding box center [389, 125] width 12 height 12
click at [401, 126] on span "▲" at bounding box center [402, 125] width 12 height 12
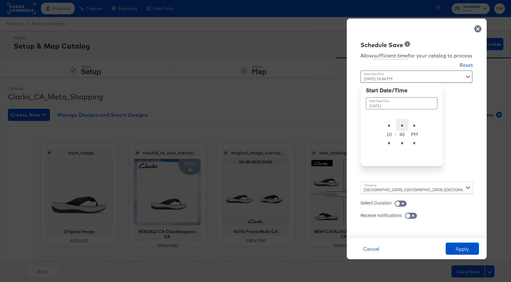
click at [401, 126] on span "▲" at bounding box center [402, 125] width 12 height 12
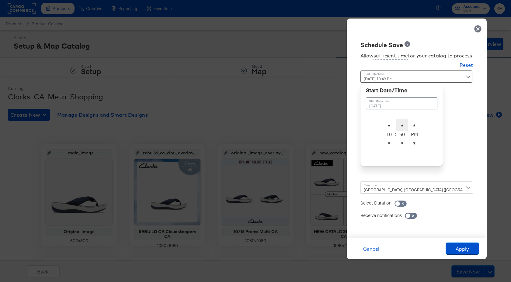
click at [401, 126] on span "▲" at bounding box center [402, 125] width 12 height 12
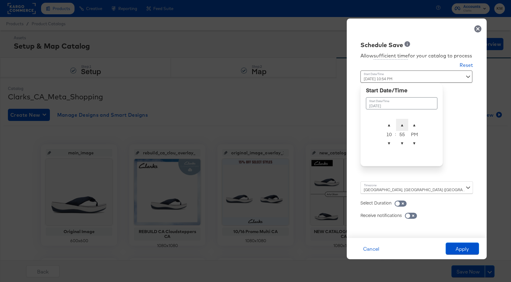
click at [401, 126] on span "▲" at bounding box center [402, 125] width 12 height 12
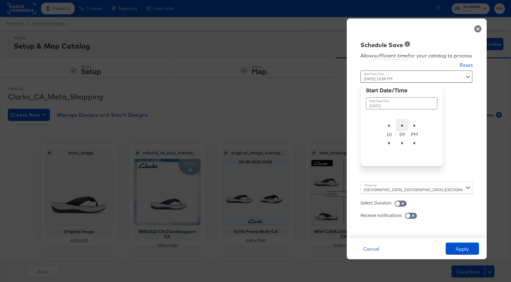
click at [401, 126] on span "▲" at bounding box center [402, 125] width 12 height 12
click at [401, 143] on span "▼" at bounding box center [402, 143] width 12 height 12
type input "[DATE] 10:00 AM"
click at [417, 144] on span "▼" at bounding box center [414, 143] width 12 height 12
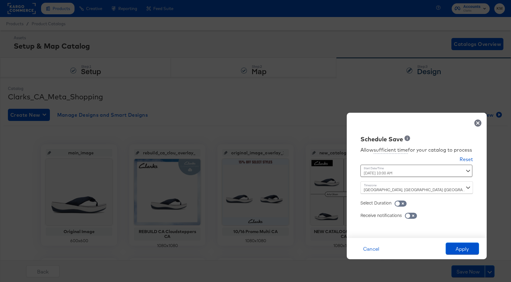
click at [453, 171] on div "Time : [DATE] 10:00 AM October 16th 2025 ▲ 10 ▼ : ▲ 00 ▼ ▲ AM ▼" at bounding box center [417, 173] width 113 height 17
click at [456, 249] on button "Apply" at bounding box center [462, 249] width 33 height 12
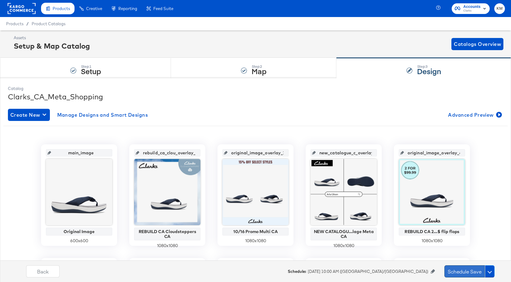
click at [459, 271] on button "Schedule Save" at bounding box center [465, 272] width 40 height 12
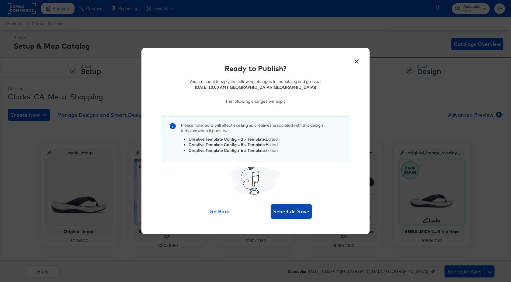
click at [291, 212] on span "Schedule Save" at bounding box center [291, 212] width 36 height 9
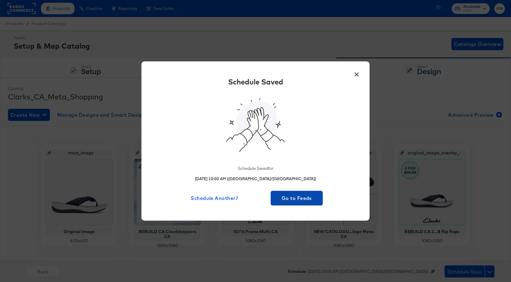
click at [295, 199] on span "Go to Feeds" at bounding box center [296, 198] width 47 height 9
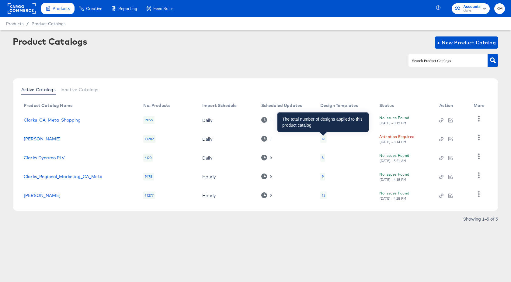
click at [324, 138] on div "16" at bounding box center [323, 139] width 3 height 5
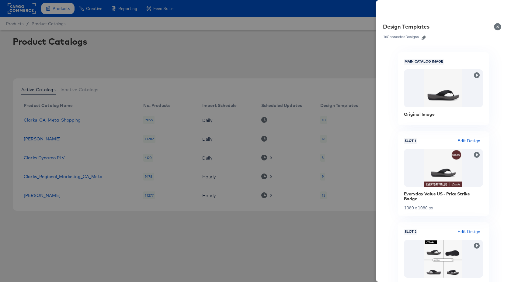
click at [424, 38] on icon "button" at bounding box center [424, 38] width 4 height 4
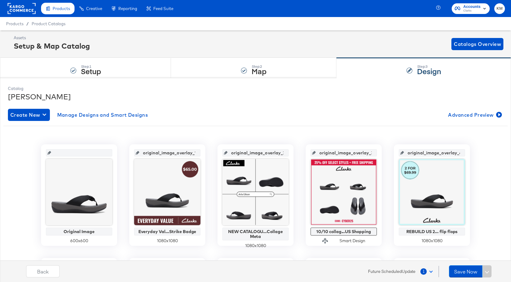
click at [432, 272] on span at bounding box center [430, 271] width 3 height 3
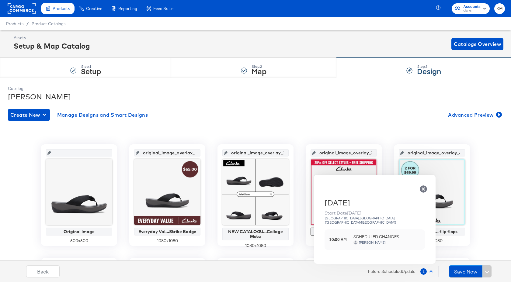
click at [432, 272] on span at bounding box center [430, 272] width 3 height 3
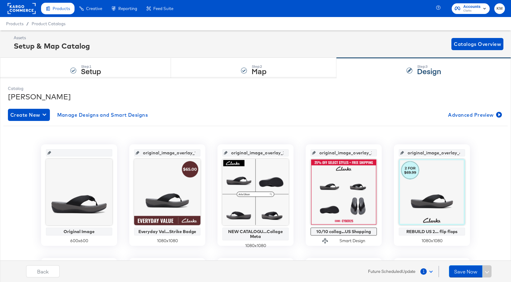
click at [12, 12] on rect at bounding box center [22, 8] width 28 height 11
